Goal: Transaction & Acquisition: Obtain resource

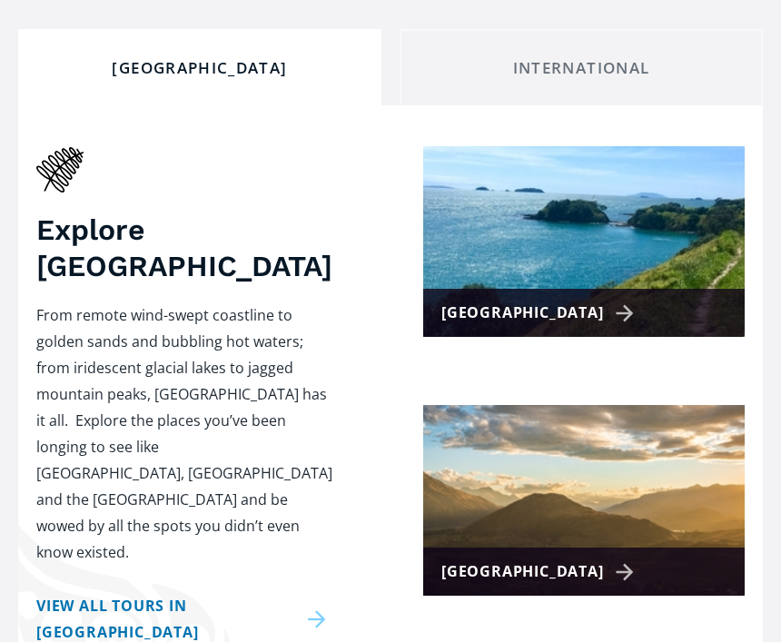
scroll to position [532, 0]
click at [569, 559] on div "[GEOGRAPHIC_DATA]" at bounding box center [540, 572] width 199 height 26
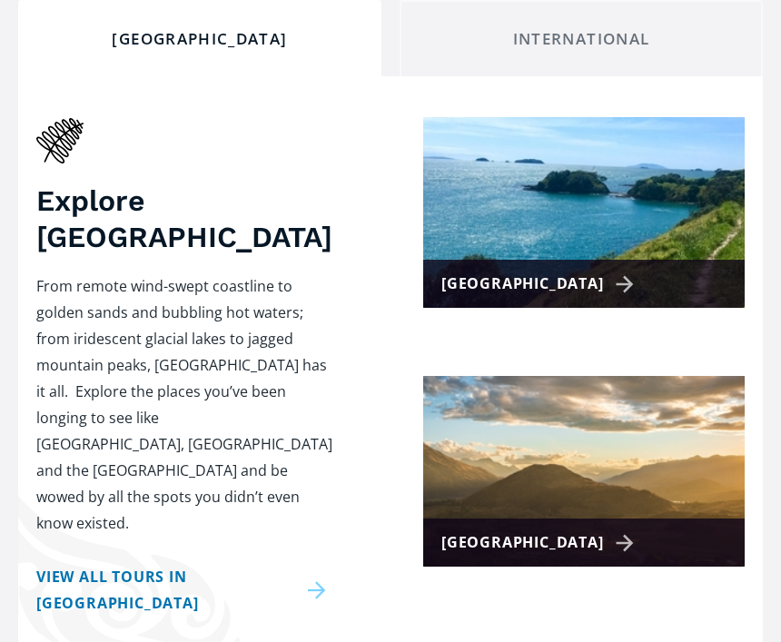
scroll to position [593, 0]
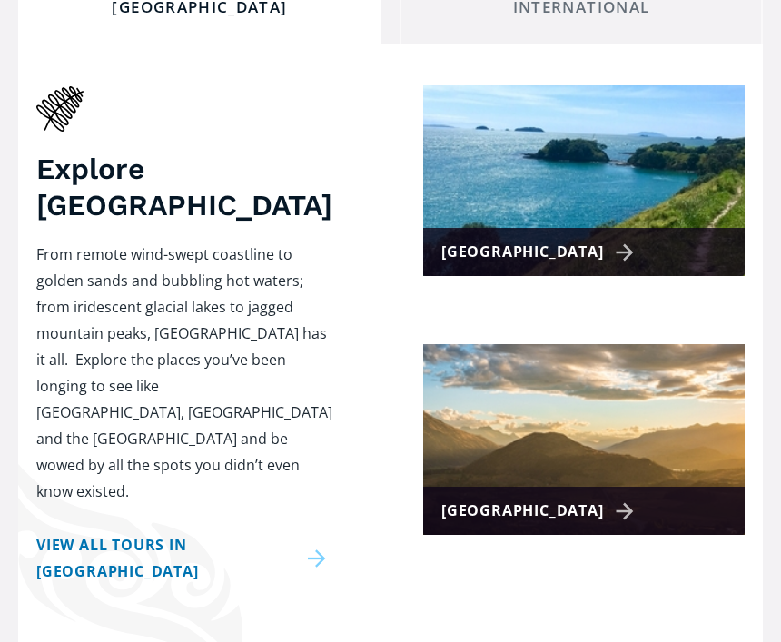
click at [574, 239] on div "[GEOGRAPHIC_DATA]" at bounding box center [540, 252] width 199 height 26
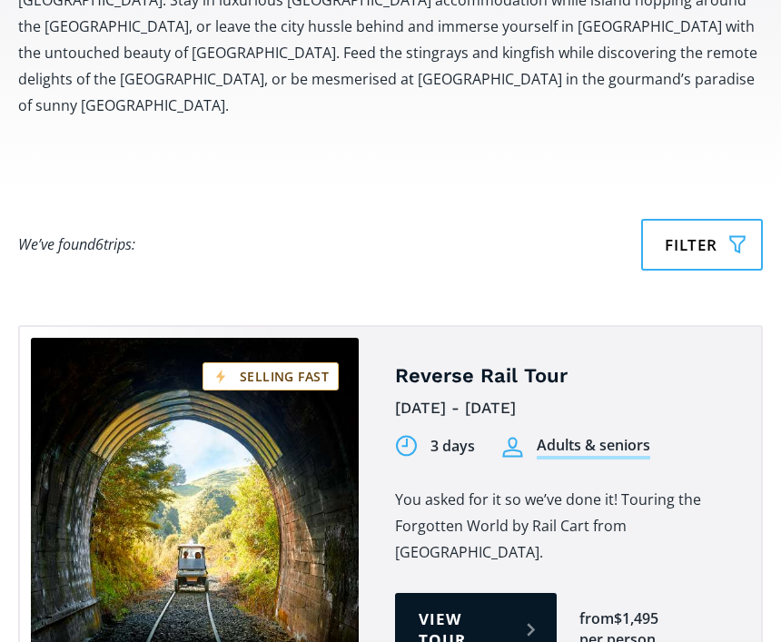
scroll to position [1236, 0]
click at [464, 593] on link "View tour" at bounding box center [476, 629] width 162 height 73
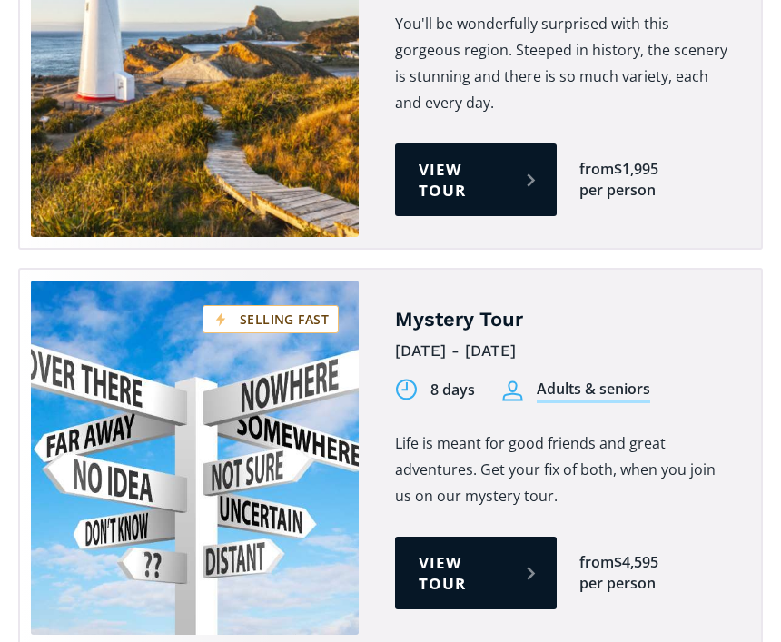
scroll to position [2927, 0]
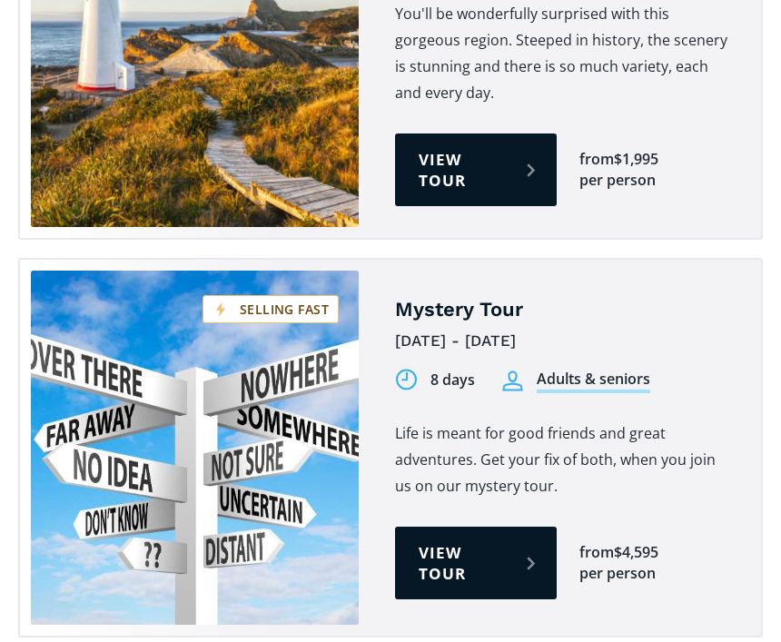
click at [756, 281] on div "Mystery Tour 9th Feb - 16th Feb 2026 8 days Adults & seniors 8 days Students Li…" at bounding box center [390, 449] width 745 height 380
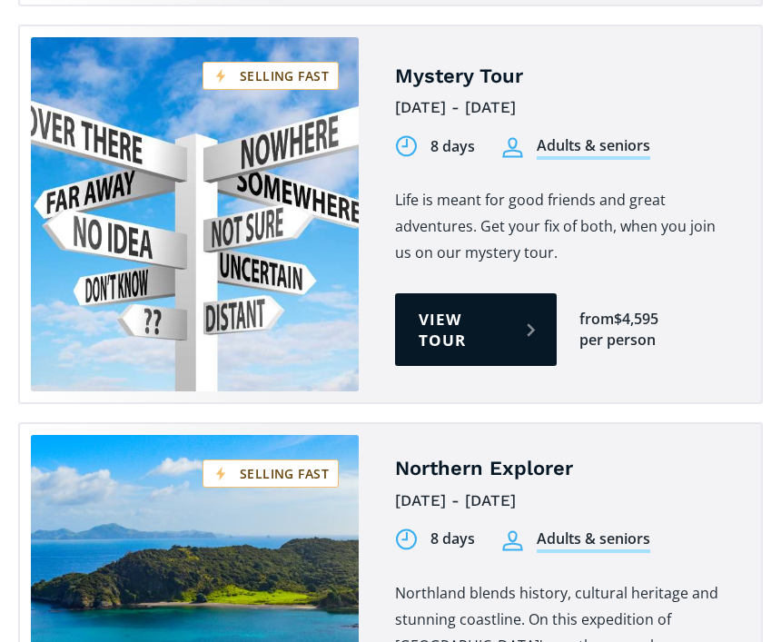
scroll to position [3161, 0]
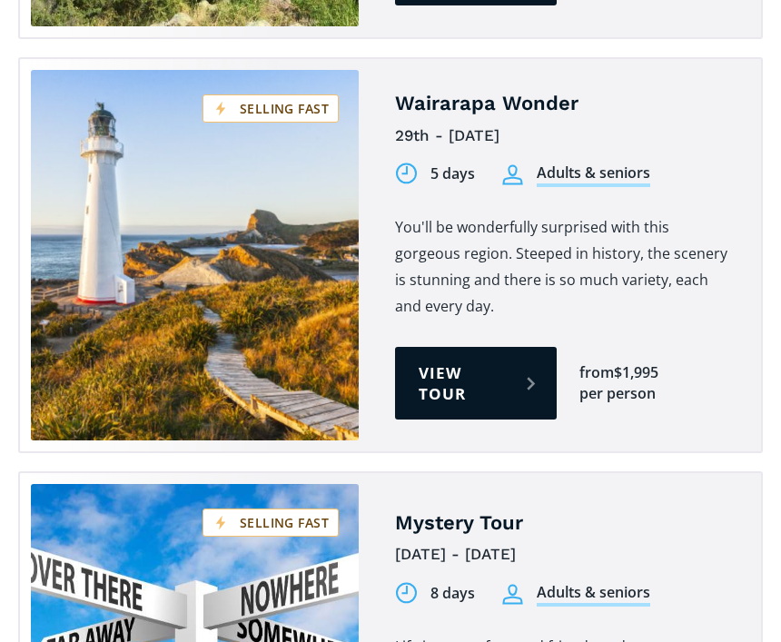
scroll to position [2711, 0]
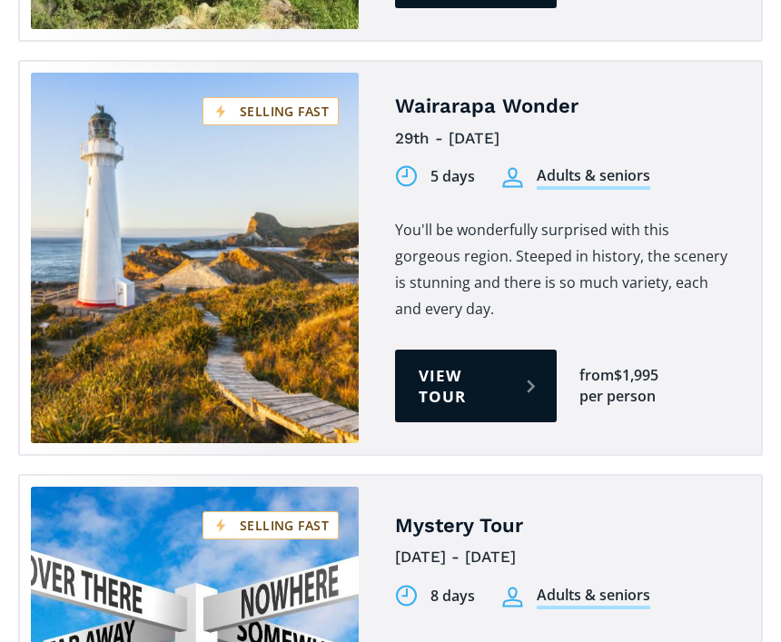
click at [455, 350] on link "View tour" at bounding box center [476, 386] width 162 height 73
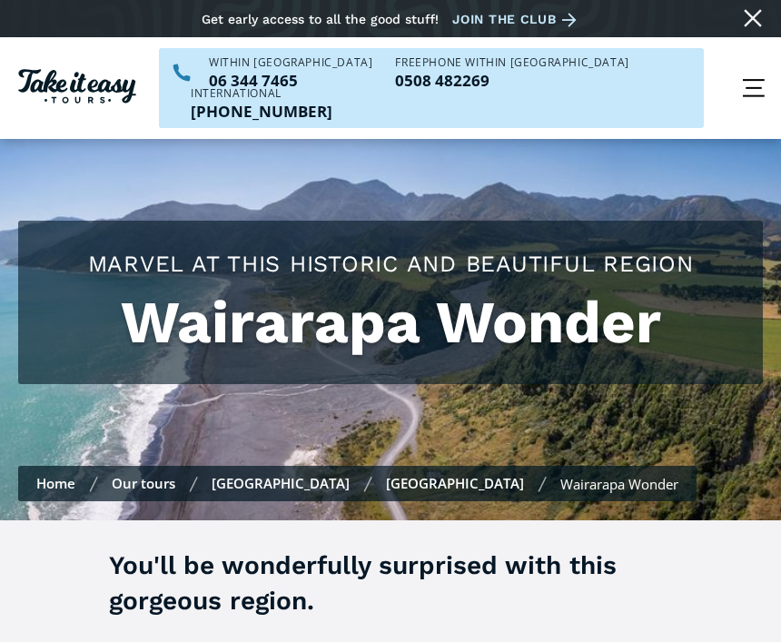
scroll to position [207, 0]
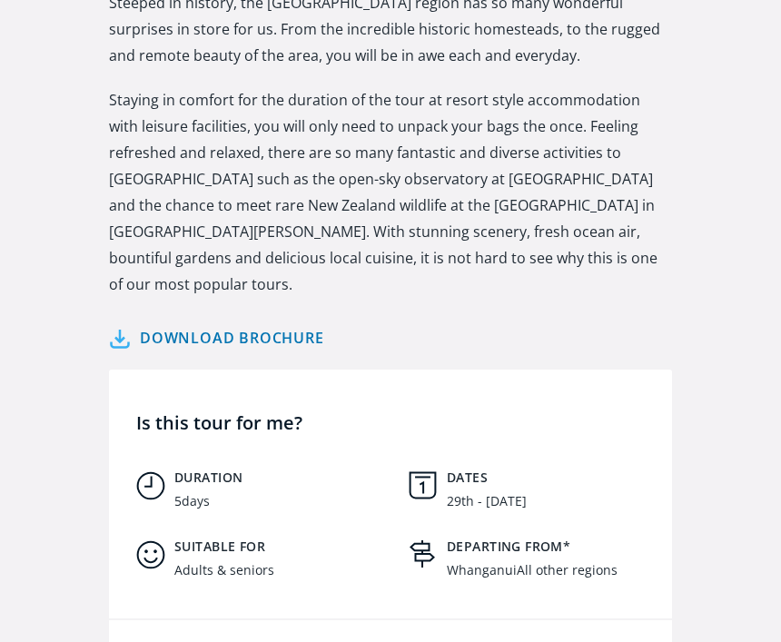
click at [230, 325] on link "Download brochure" at bounding box center [216, 338] width 215 height 26
